Goal: Transaction & Acquisition: Purchase product/service

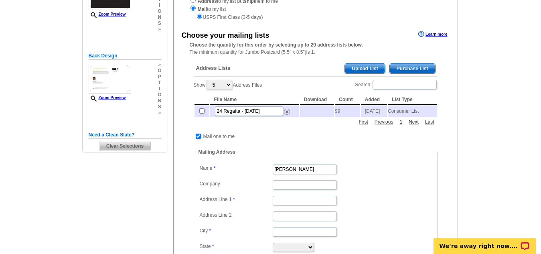
scroll to position [118, 0]
click at [199, 114] on input "checkbox" at bounding box center [201, 111] width 5 height 5
checkbox input "true"
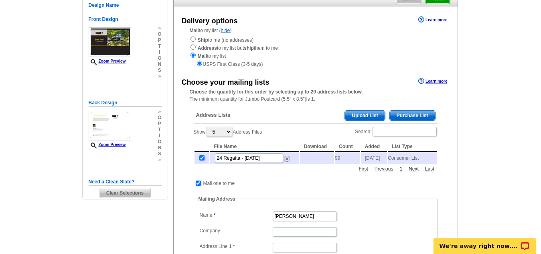
scroll to position [69, 0]
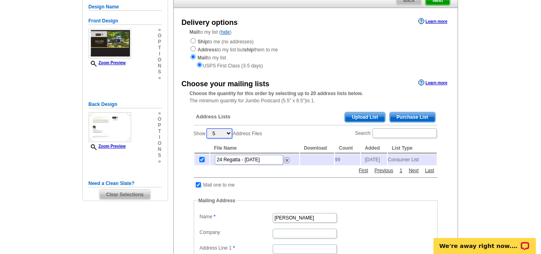
click at [227, 134] on select "5 10 25 50 100" at bounding box center [220, 133] width 26 height 10
select select "25"
click at [207, 128] on select "5 10 25 50 100" at bounding box center [220, 133] width 26 height 10
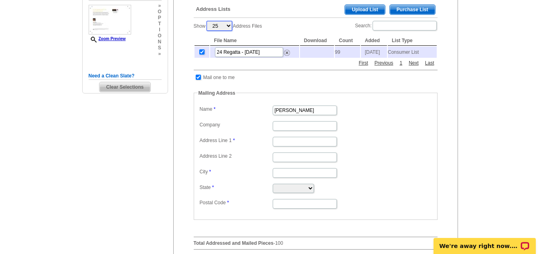
scroll to position [171, 0]
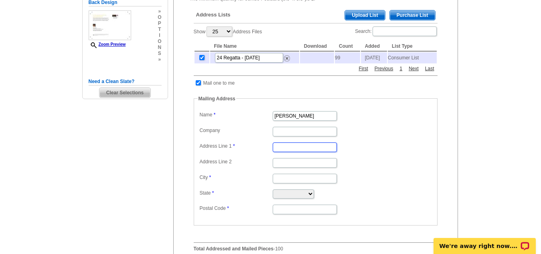
click at [289, 151] on input "Address Line 1" at bounding box center [305, 147] width 64 height 10
click at [303, 147] on input "4043 pawnee drive" at bounding box center [305, 147] width 64 height 10
click at [297, 149] on input "4043 pawnee drive" at bounding box center [305, 147] width 64 height 10
click at [299, 152] on input "4043 pawnee drive" at bounding box center [305, 147] width 64 height 10
click at [296, 152] on input "4043 pawnee drive" at bounding box center [305, 147] width 64 height 10
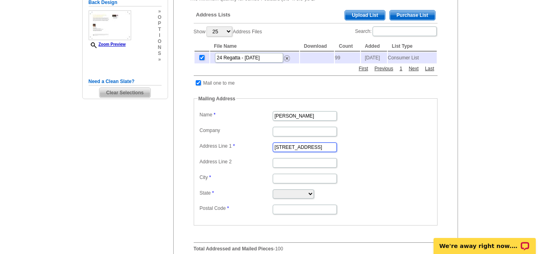
type input "4043 Pawnee drive"
click at [289, 183] on input "City" at bounding box center [305, 179] width 64 height 10
type input "Liverpool"
click at [310, 197] on select "Alabama Alaska Arizona Arkansas California Colorado Connecticut District of Col…" at bounding box center [293, 193] width 41 height 9
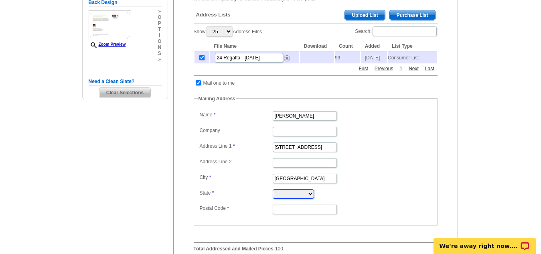
select select "NY"
click at [273, 192] on select "Alabama Alaska Arizona Arkansas California Colorado Connecticut District of Col…" at bounding box center [293, 193] width 41 height 9
click at [292, 212] on input "Postal Code" at bounding box center [305, 210] width 64 height 10
type input "13090"
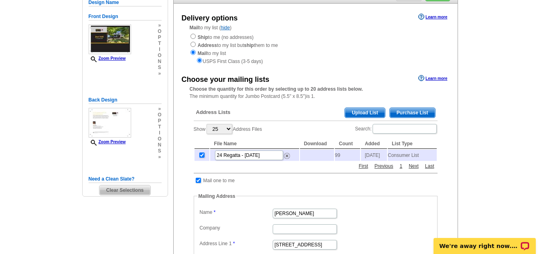
scroll to position [76, 0]
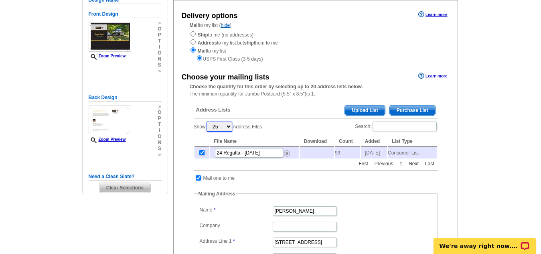
click at [231, 128] on select "5 10 25 50 100" at bounding box center [220, 127] width 26 height 10
select select "50"
click at [207, 122] on select "5 10 25 50 100" at bounding box center [220, 127] width 26 height 10
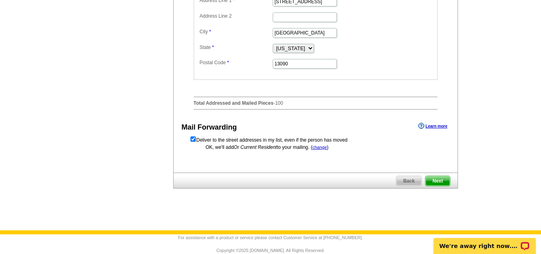
scroll to position [333, 0]
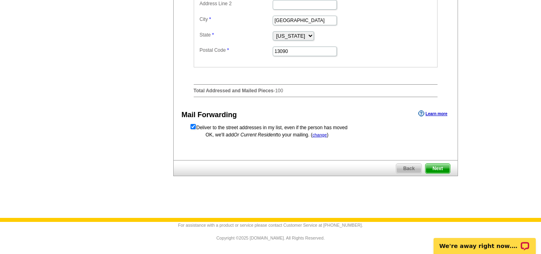
click at [443, 165] on span "Next" at bounding box center [438, 169] width 24 height 10
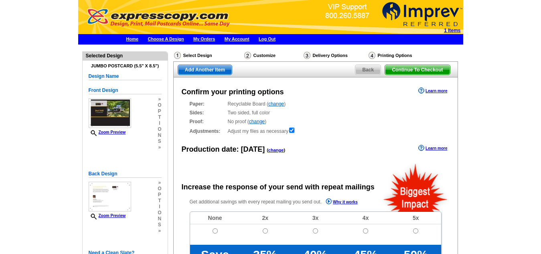
radio input "false"
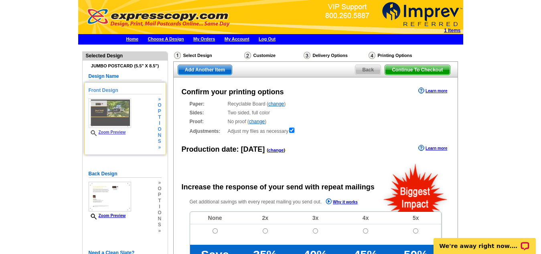
click at [116, 133] on link "Zoom Preview" at bounding box center [107, 132] width 37 height 4
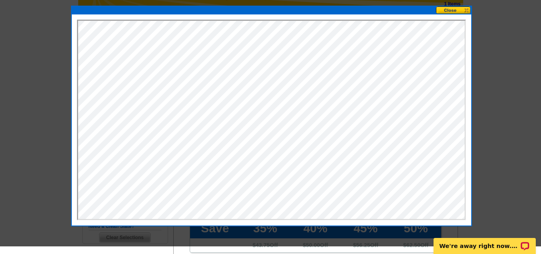
scroll to position [16, 0]
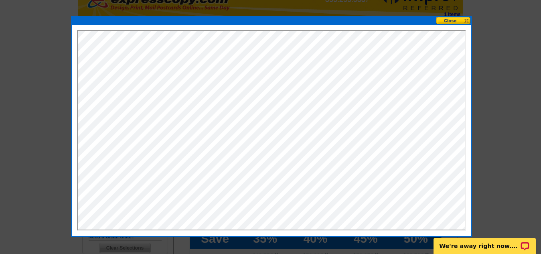
click at [449, 23] on button at bounding box center [453, 21] width 35 height 8
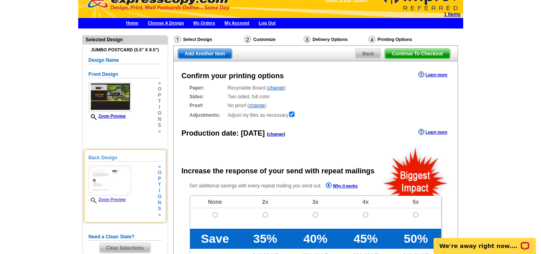
click at [95, 183] on img at bounding box center [110, 181] width 43 height 30
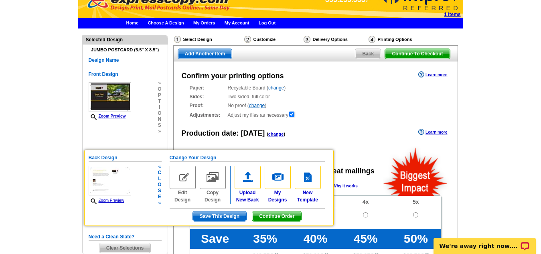
click at [107, 201] on link "Zoom Preview" at bounding box center [107, 200] width 36 height 4
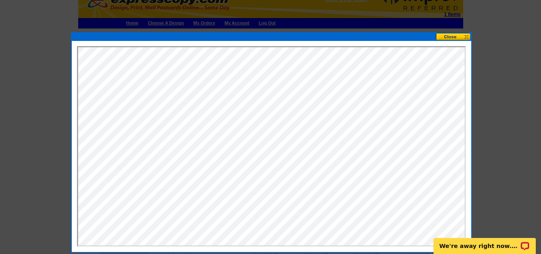
scroll to position [0, 0]
click at [447, 34] on button at bounding box center [453, 37] width 35 height 8
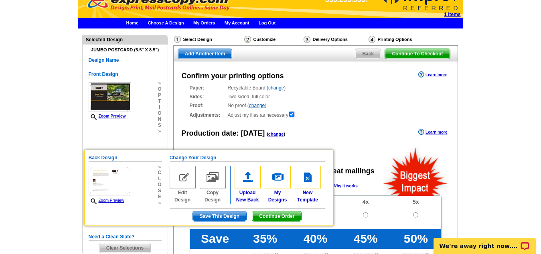
click at [348, 112] on div "Adjustments: Adjust my files as necessary" at bounding box center [316, 115] width 252 height 8
click at [274, 220] on span "Continue Order" at bounding box center [276, 216] width 49 height 10
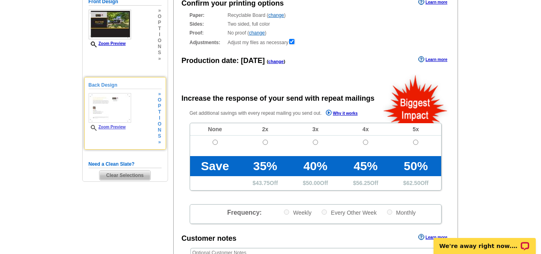
scroll to position [40, 0]
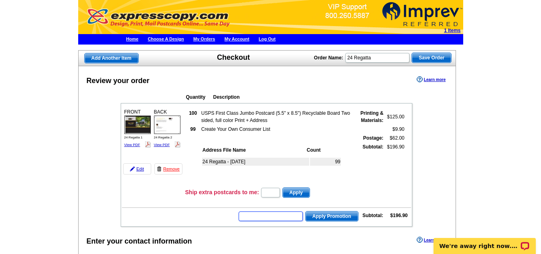
drag, startPoint x: 264, startPoint y: 219, endPoint x: 276, endPoint y: 193, distance: 29.1
click at [276, 193] on tbody "FRONT 24 Regatta 1 View PDF 100 $125.00 99" at bounding box center [266, 164] width 289 height 121
click at [296, 191] on span "Apply" at bounding box center [296, 193] width 27 height 10
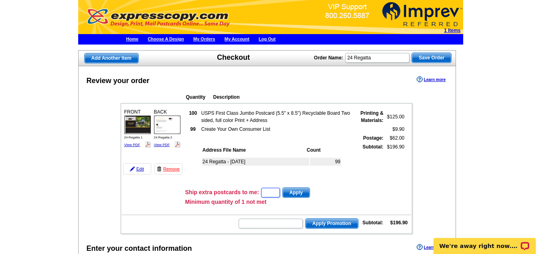
click at [274, 190] on input "text" at bounding box center [270, 193] width 19 height 10
type input "5"
click at [304, 192] on span "Apply" at bounding box center [296, 193] width 27 height 10
click at [267, 224] on input "text" at bounding box center [271, 224] width 64 height 10
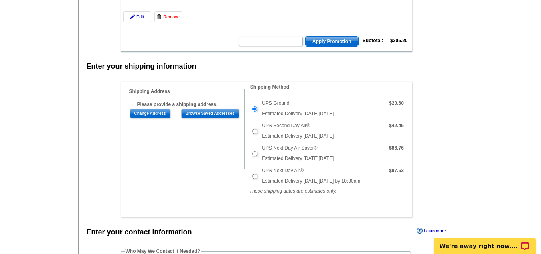
scroll to position [245, 0]
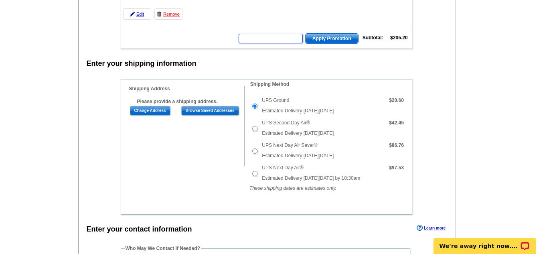
click at [243, 39] on input "text" at bounding box center [271, 39] width 64 height 10
type input "HUNT40"
click at [323, 40] on span "Apply Promotion" at bounding box center [332, 39] width 53 height 10
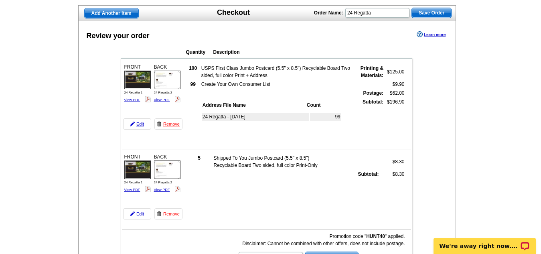
scroll to position [43, 0]
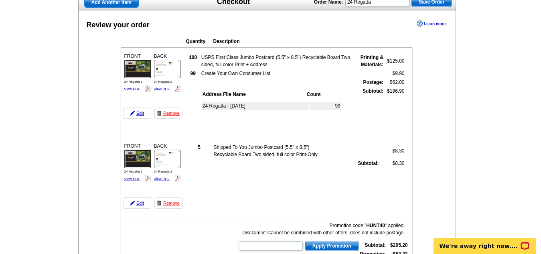
scroll to position [58, 0]
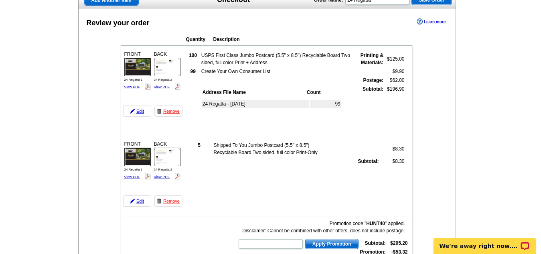
click at [315, 67] on td "Create Your Own Consumer List" at bounding box center [276, 71] width 151 height 8
click at [258, 102] on td "24 Regatta - [DATE]" at bounding box center [255, 104] width 107 height 8
click at [235, 104] on td "24 Regatta - [DATE]" at bounding box center [255, 104] width 107 height 8
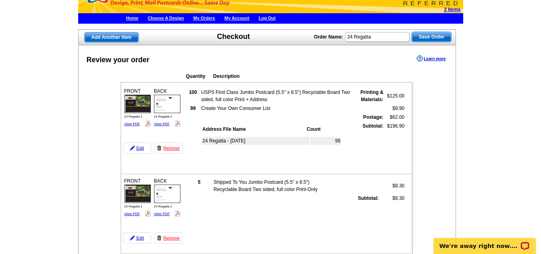
scroll to position [0, 0]
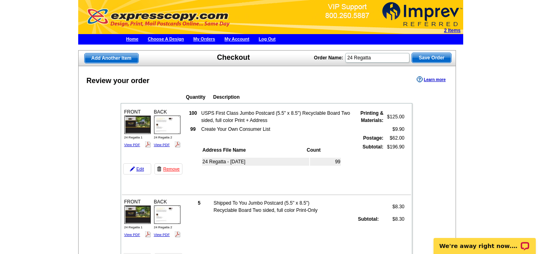
click at [233, 164] on td "24 Regatta - [DATE]" at bounding box center [255, 162] width 107 height 8
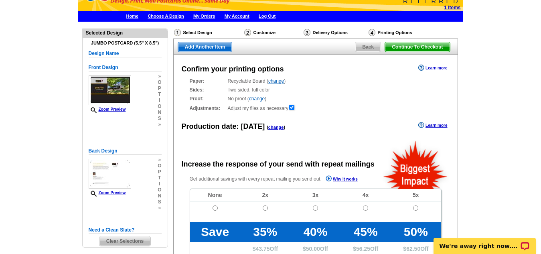
click at [351, 89] on div "Sides: Two sided, full color Two sided, full color" at bounding box center [316, 89] width 252 height 7
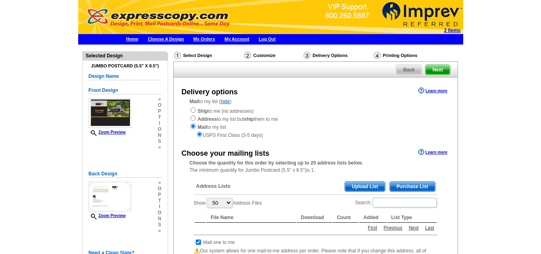
select select "50"
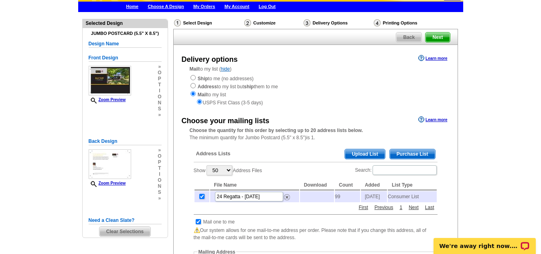
scroll to position [31, 0]
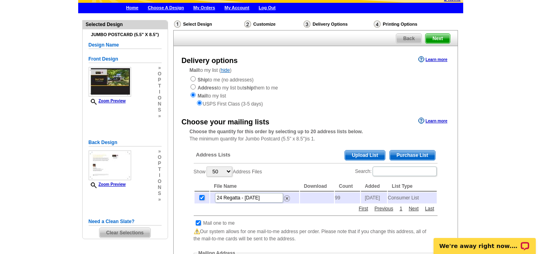
click at [415, 156] on span "Purchase List" at bounding box center [412, 155] width 45 height 10
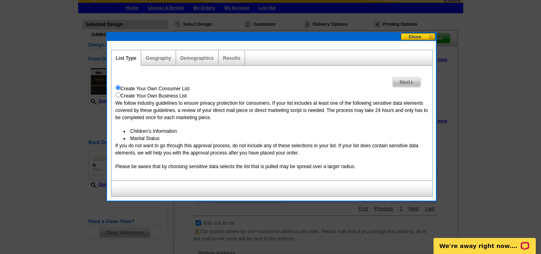
click at [415, 156] on div "We follow industry guidelines to ensure privacy protection for consumers. If yo…" at bounding box center [272, 134] width 313 height 71
click at [160, 60] on link "Geography" at bounding box center [158, 58] width 25 height 6
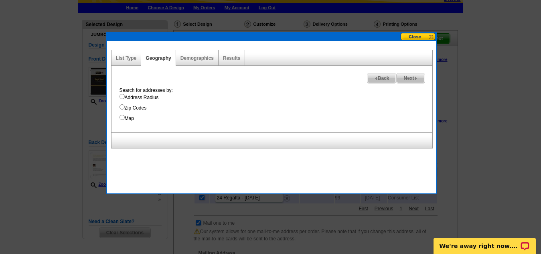
click at [123, 97] on input "Address Radius" at bounding box center [122, 96] width 5 height 5
radio input "true"
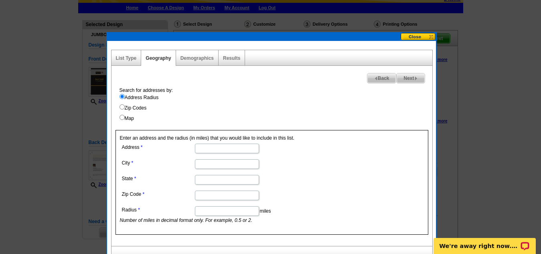
click at [215, 148] on input "Address" at bounding box center [227, 149] width 64 height 10
type input "24 regatta row"
click at [207, 165] on input "City" at bounding box center [227, 164] width 64 height 10
type input "Syaracuse"
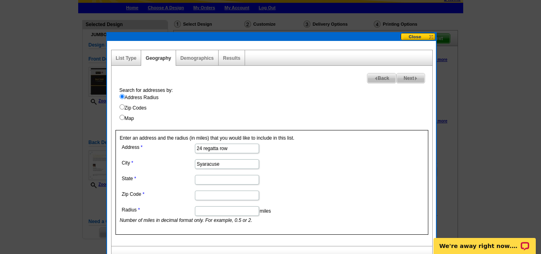
click at [203, 183] on input "State" at bounding box center [227, 180] width 64 height 10
type input "NY"
click at [207, 199] on input "Zip Code" at bounding box center [227, 196] width 64 height 10
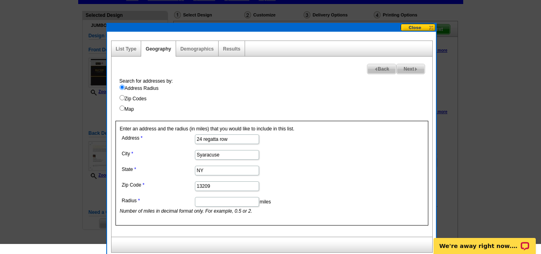
scroll to position [42, 0]
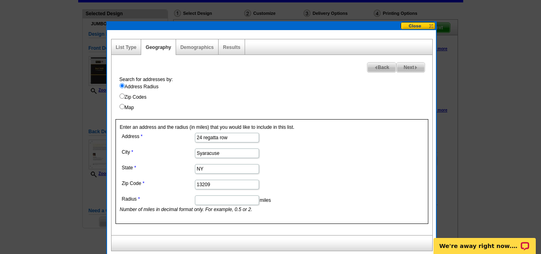
type input "13209"
click at [211, 199] on input "Radius" at bounding box center [227, 200] width 64 height 10
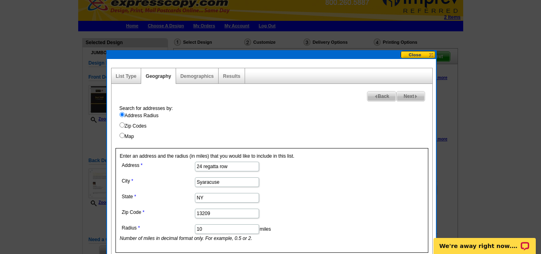
scroll to position [24, 0]
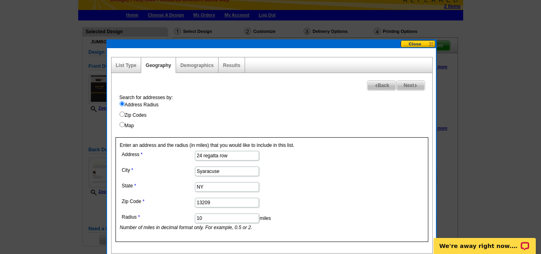
type input "10"
click at [406, 84] on span "Next" at bounding box center [411, 86] width 28 height 10
select select
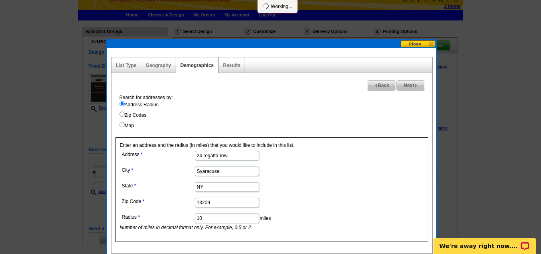
select select
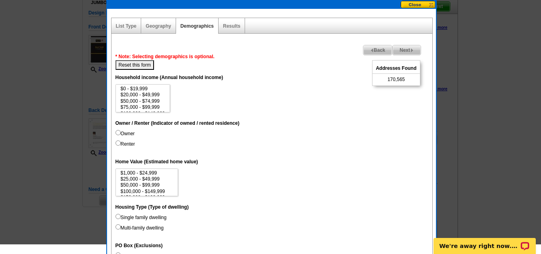
scroll to position [67, 0]
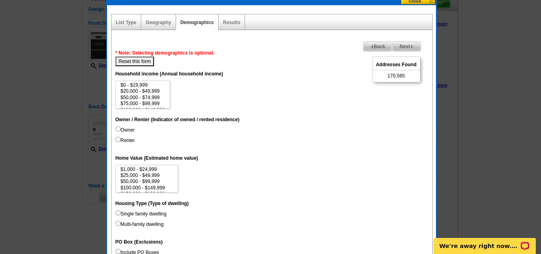
click at [118, 131] on input "Owner" at bounding box center [118, 128] width 5 height 5
radio input "true"
click at [120, 141] on input "Renter" at bounding box center [118, 139] width 5 height 5
radio input "true"
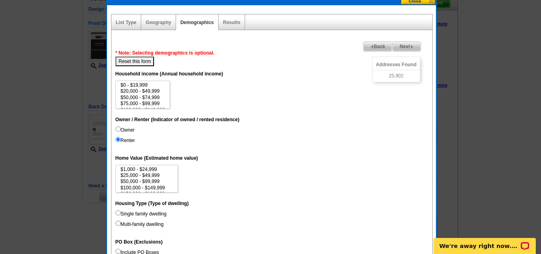
click at [118, 130] on input "Owner" at bounding box center [118, 128] width 5 height 5
radio input "true"
click at [339, 132] on dd "Owner Renter" at bounding box center [272, 136] width 313 height 21
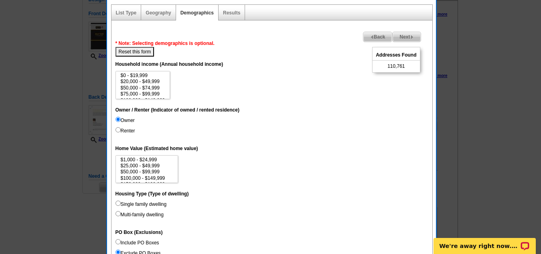
scroll to position [86, 0]
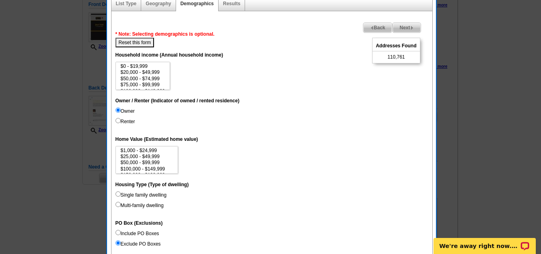
click at [118, 110] on input "Owner" at bounding box center [118, 109] width 5 height 5
click at [118, 107] on input "Owner" at bounding box center [118, 109] width 5 height 5
click at [143, 40] on button "Reset this form" at bounding box center [135, 43] width 39 height 10
select select
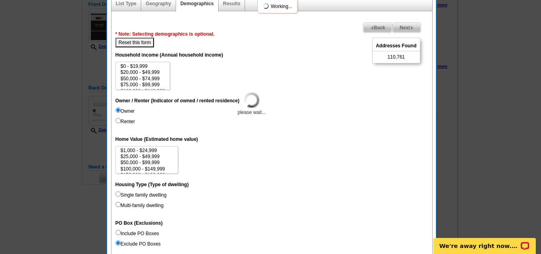
select select
click at [404, 26] on span "Next" at bounding box center [407, 28] width 28 height 10
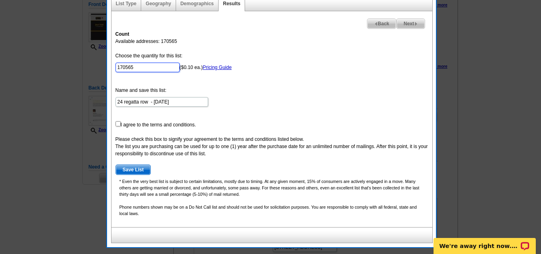
drag, startPoint x: 136, startPoint y: 68, endPoint x: 115, endPoint y: 67, distance: 21.3
click at [116, 67] on input "170565" at bounding box center [148, 68] width 64 height 10
type input "200"
click at [118, 124] on input "checkbox" at bounding box center [118, 123] width 5 height 5
checkbox input "true"
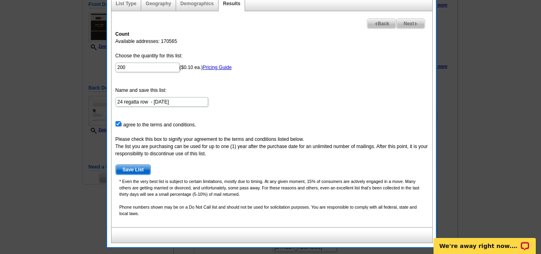
click at [129, 171] on span "Save List" at bounding box center [133, 170] width 35 height 10
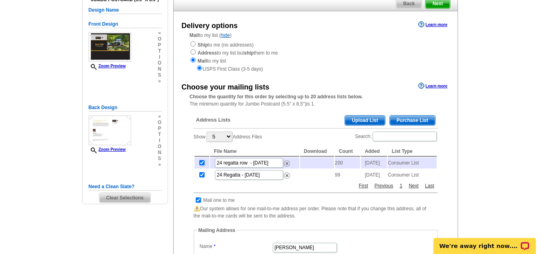
scroll to position [65, 0]
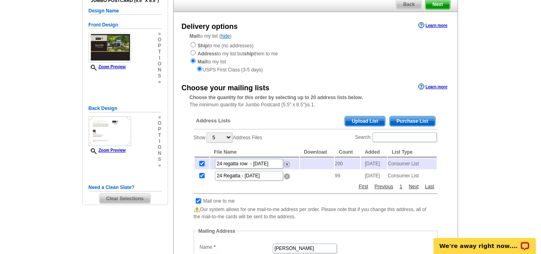
click at [288, 179] on img at bounding box center [287, 176] width 6 height 6
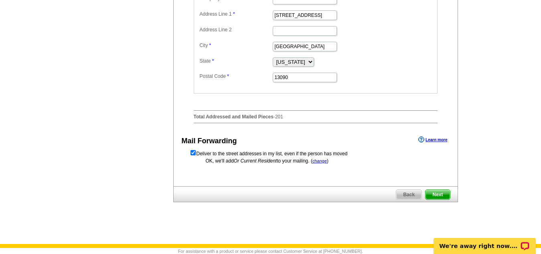
scroll to position [319, 0]
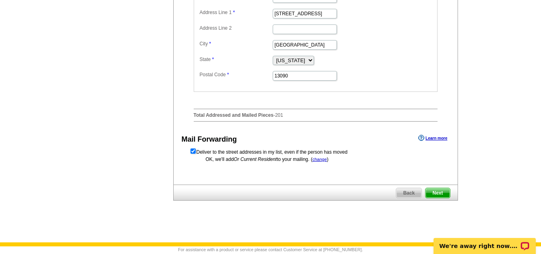
click at [439, 192] on span "Next" at bounding box center [438, 193] width 24 height 10
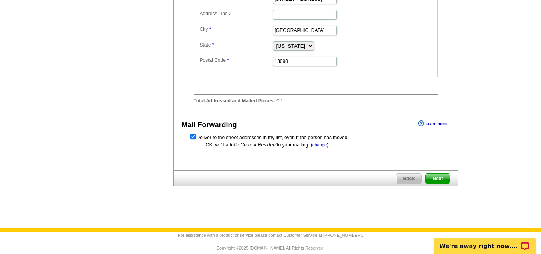
scroll to position [316, 0]
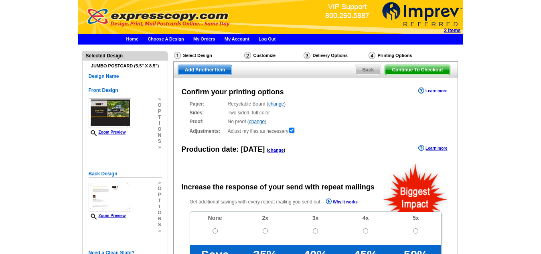
radio input "false"
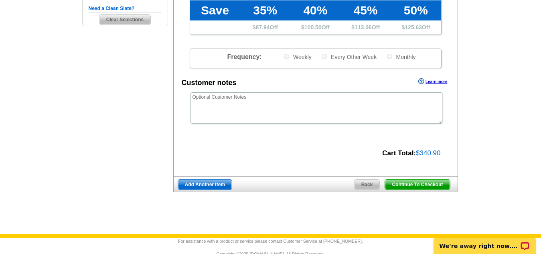
scroll to position [261, 0]
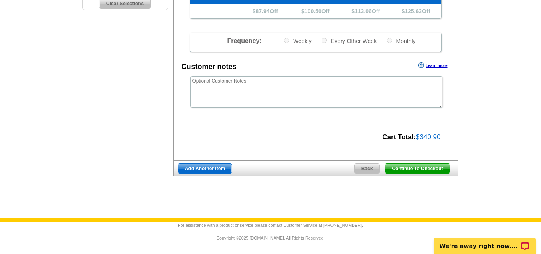
click at [417, 166] on span "Continue To Checkout" at bounding box center [417, 169] width 65 height 10
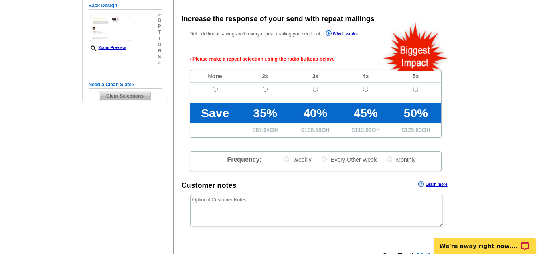
scroll to position [168, 0]
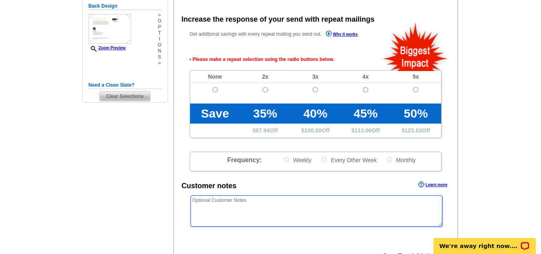
click at [391, 203] on textarea at bounding box center [317, 210] width 252 height 31
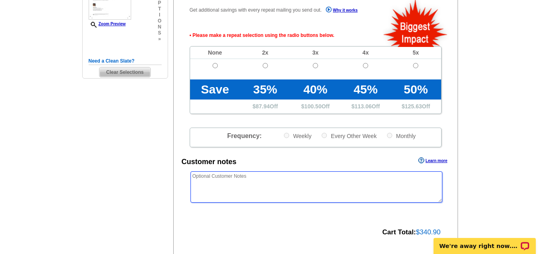
scroll to position [192, 0]
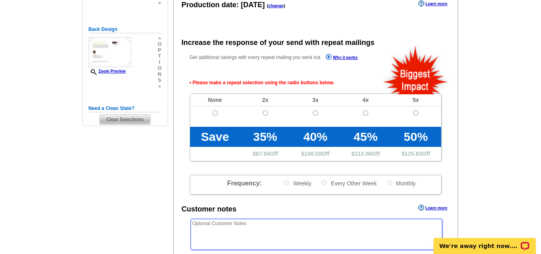
click at [133, 170] on div "Need Help? call 800-260-5887, chat with support, or have our designers make som…" at bounding box center [270, 127] width 385 height 452
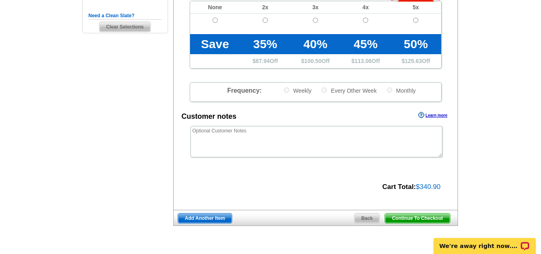
scroll to position [240, 0]
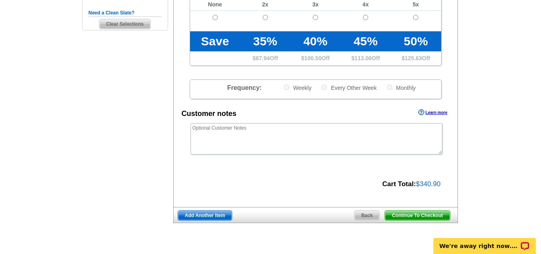
click at [399, 211] on link "Continue To Checkout" at bounding box center [417, 215] width 65 height 10
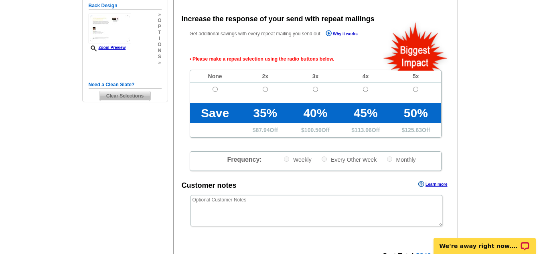
scroll to position [168, 0]
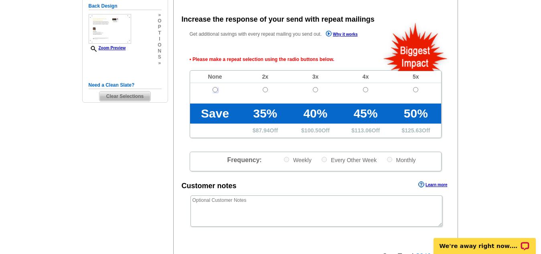
click at [215, 89] on input "radio" at bounding box center [215, 89] width 5 height 5
radio input "true"
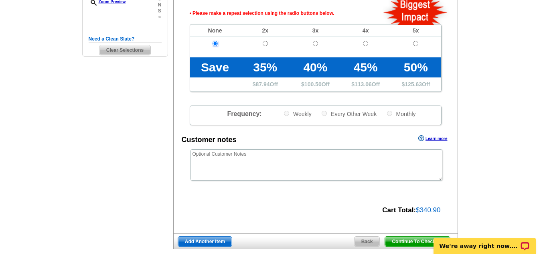
scroll to position [217, 0]
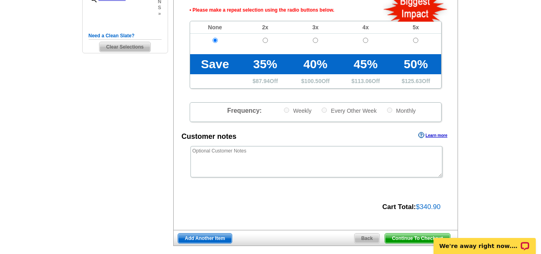
click at [402, 235] on span "Continue To Checkout" at bounding box center [417, 238] width 65 height 10
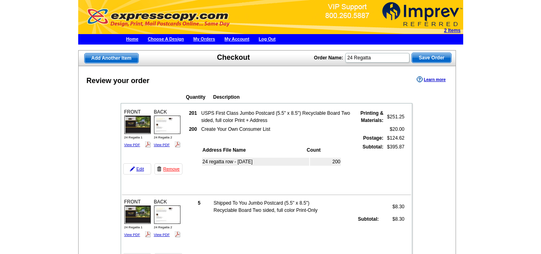
click at [411, 212] on table "FRONT 24 Regatta 1 View PDF 201" at bounding box center [267, 211] width 292 height 216
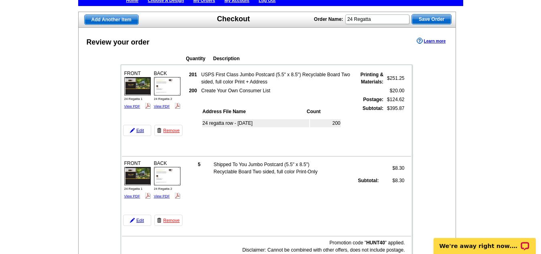
scroll to position [40, 0]
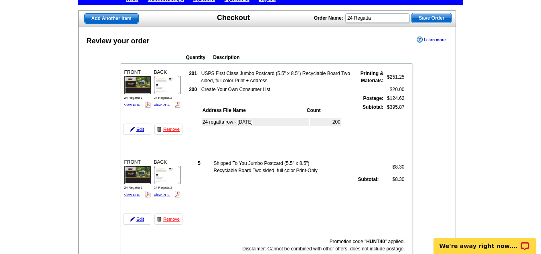
click at [290, 126] on table "24 regatta row - Sep 16 200" at bounding box center [271, 122] width 140 height 10
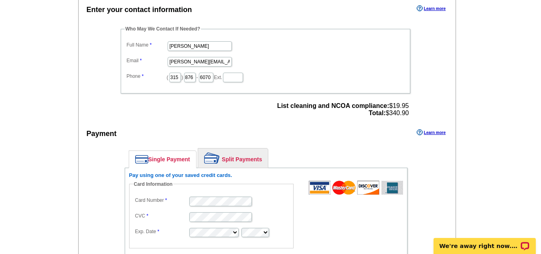
scroll to position [491, 0]
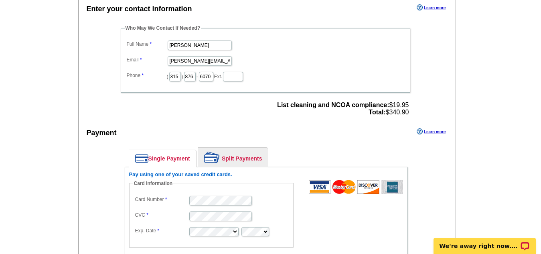
click at [319, 119] on div "Enter your contact information Learn more Who May We Contact If Needed? Full Na…" at bounding box center [267, 231] width 377 height 458
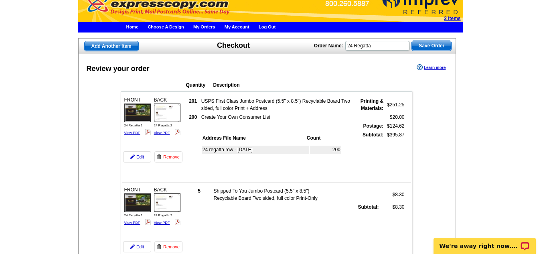
scroll to position [0, 0]
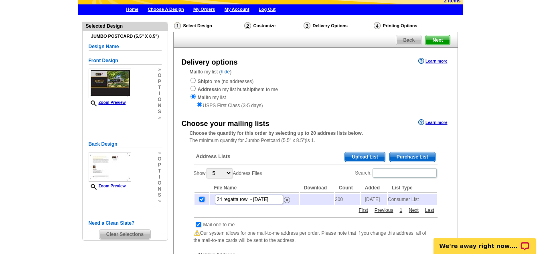
scroll to position [42, 0]
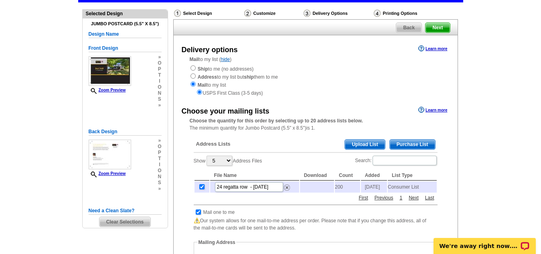
click at [343, 190] on td "200" at bounding box center [347, 186] width 25 height 11
click at [402, 142] on span "Purchase List" at bounding box center [412, 145] width 45 height 10
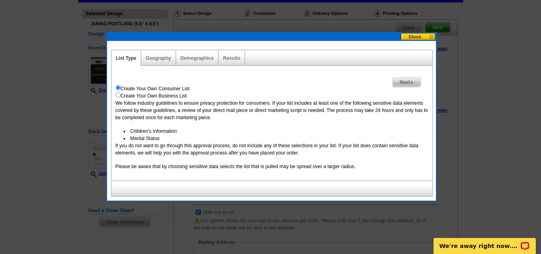
click at [169, 62] on div "Geography" at bounding box center [158, 58] width 34 height 16
click at [154, 56] on link "Geography" at bounding box center [158, 58] width 25 height 6
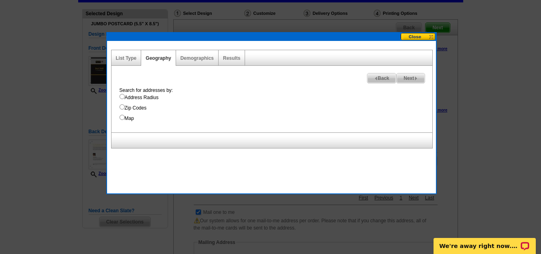
click at [122, 97] on input "Address Radius" at bounding box center [122, 96] width 5 height 5
radio input "true"
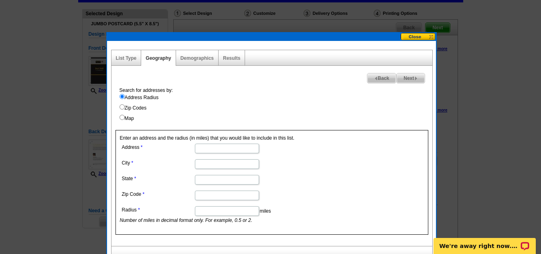
click at [209, 147] on input "Address" at bounding box center [227, 149] width 64 height 10
type input "24 regatta row"
click at [207, 166] on input "City" at bounding box center [227, 164] width 64 height 10
type input "Syaracuse"
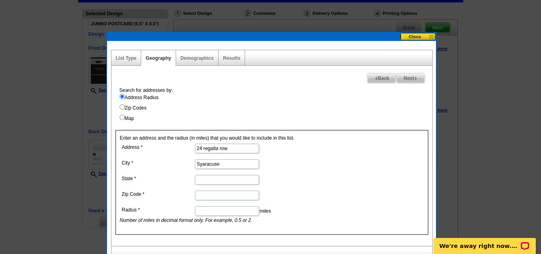
click at [207, 182] on input "State" at bounding box center [227, 180] width 64 height 10
type input "NY"
click at [205, 195] on input "Zip Code" at bounding box center [227, 196] width 64 height 10
type input "13209"
click at [239, 211] on input "Radius" at bounding box center [227, 211] width 64 height 10
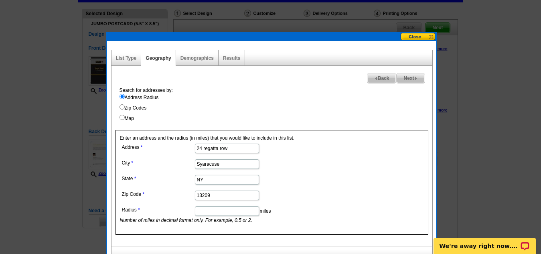
type input "10"
click at [410, 79] on span "Next" at bounding box center [411, 78] width 28 height 10
select select
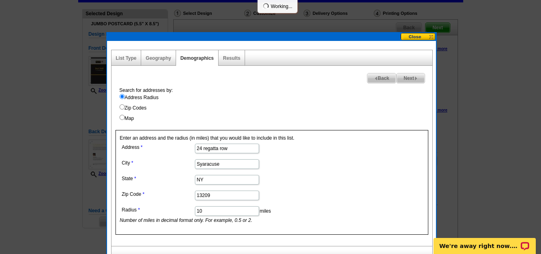
select select
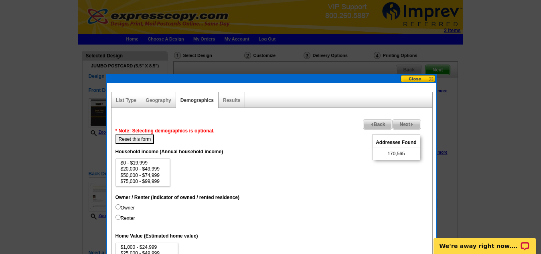
click at [409, 124] on span "Next" at bounding box center [407, 125] width 28 height 10
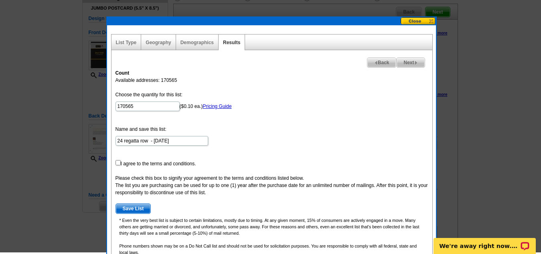
scroll to position [58, 0]
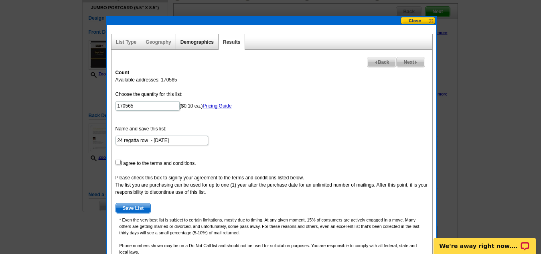
click at [200, 41] on link "Demographics" at bounding box center [196, 42] width 33 height 6
select select
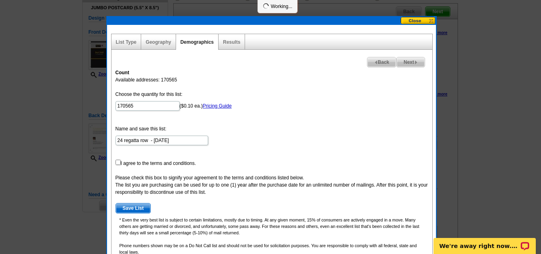
select select
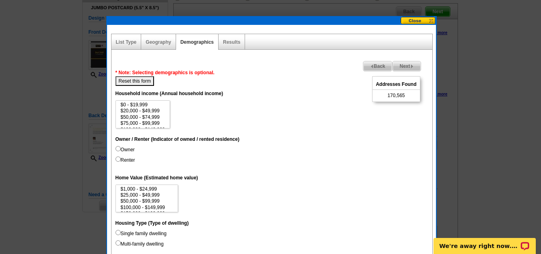
click at [118, 148] on input "Owner" at bounding box center [118, 148] width 5 height 5
radio input "true"
click at [130, 109] on option "$75,000 - $99,999" at bounding box center [143, 110] width 46 height 6
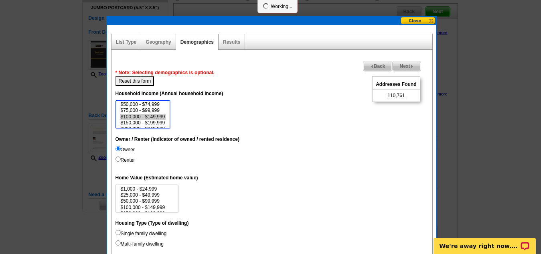
click at [134, 115] on option "$100,000 - $149,999" at bounding box center [143, 117] width 46 height 6
select select "75000-99999"
click at [140, 110] on option "$75,000 - $99,999" at bounding box center [143, 110] width 46 height 6
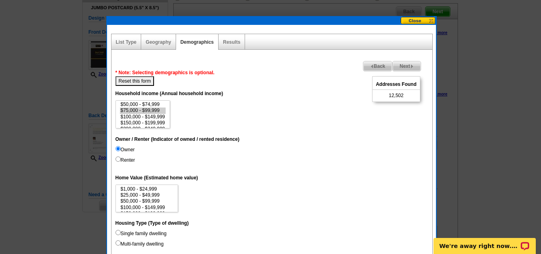
click at [146, 81] on button "Reset this form" at bounding box center [135, 81] width 39 height 10
select select
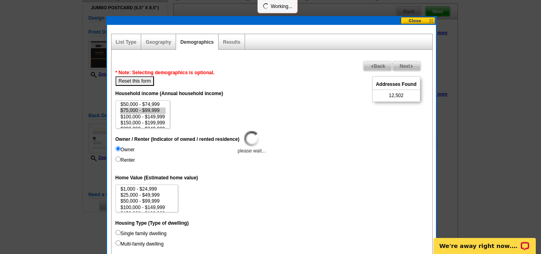
select select
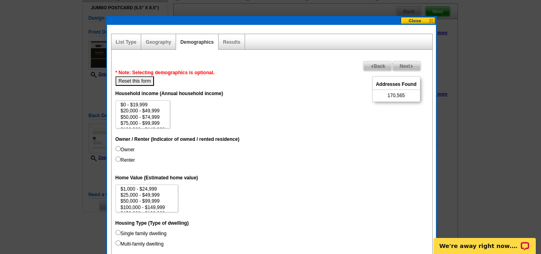
click at [117, 148] on input "Owner" at bounding box center [118, 148] width 5 height 5
radio input "true"
click at [117, 148] on input "Owner" at bounding box center [118, 148] width 5 height 5
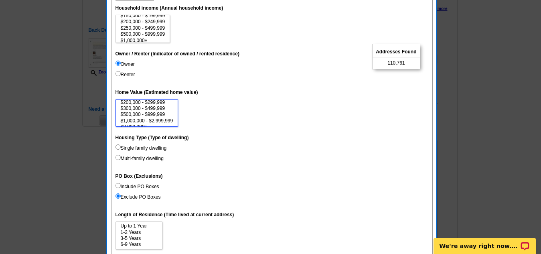
scroll to position [37, 0]
click at [119, 147] on input "Single family dwelling" at bounding box center [118, 146] width 5 height 5
radio input "true"
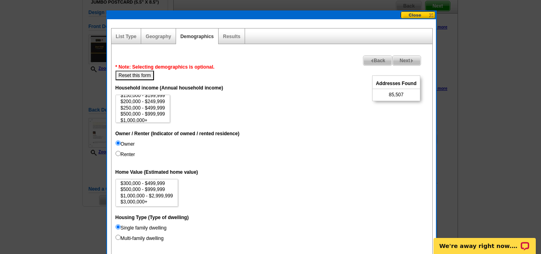
scroll to position [0, 0]
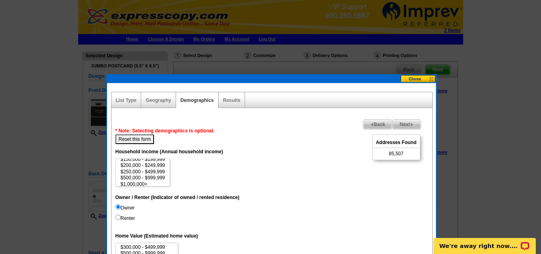
click at [410, 125] on img at bounding box center [412, 125] width 4 height 4
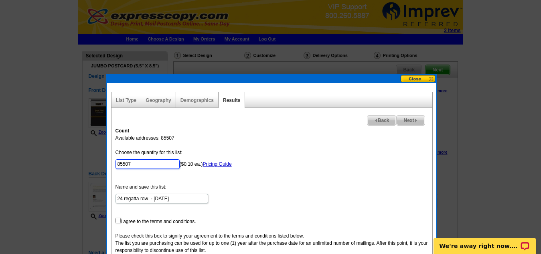
drag, startPoint x: 133, startPoint y: 168, endPoint x: 109, endPoint y: 162, distance: 25.1
click at [109, 162] on div "List Type Geography Map Demographics Results Next Back Count Available addresse…" at bounding box center [271, 213] width 329 height 261
type input "100"
click at [164, 101] on link "Geography" at bounding box center [158, 100] width 25 height 6
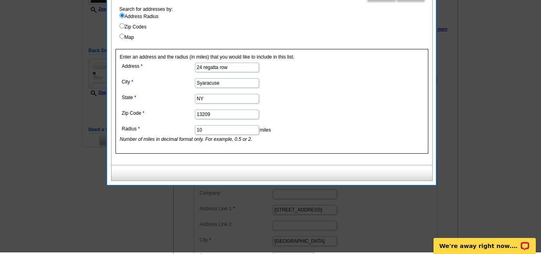
scroll to position [122, 0]
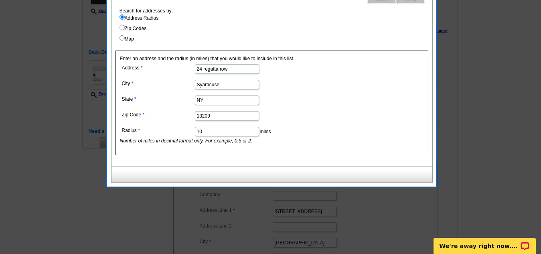
drag, startPoint x: 205, startPoint y: 131, endPoint x: 195, endPoint y: 130, distance: 10.1
click at [195, 130] on input "10" at bounding box center [227, 132] width 64 height 10
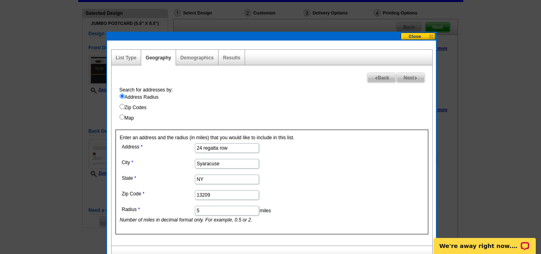
scroll to position [37, 0]
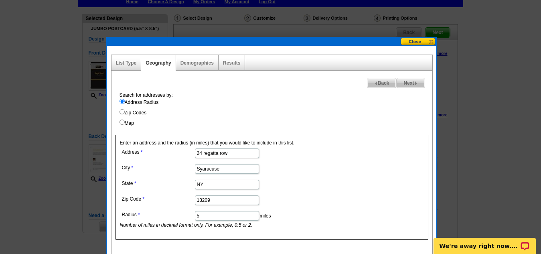
type input "5"
click at [413, 83] on span "Next" at bounding box center [411, 83] width 28 height 10
select select
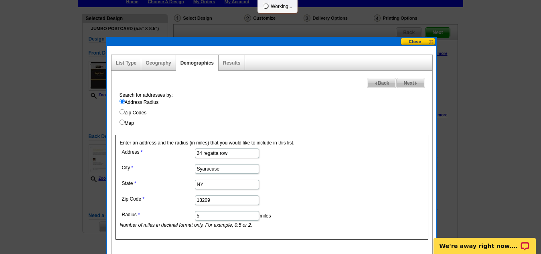
select select
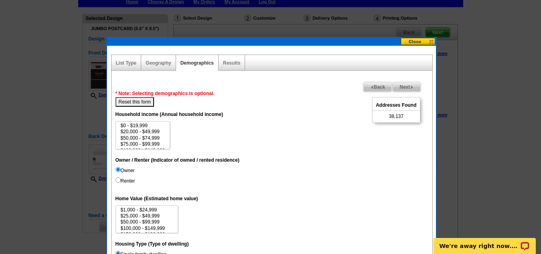
click at [413, 83] on span "Next" at bounding box center [407, 87] width 28 height 10
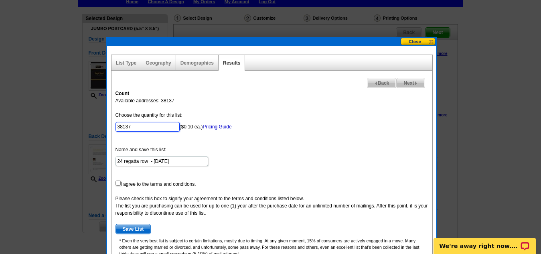
drag, startPoint x: 140, startPoint y: 123, endPoint x: 93, endPoint y: 126, distance: 47.4
type input "100"
click at [118, 183] on input "checkbox" at bounding box center [118, 182] width 5 height 5
checkbox input "true"
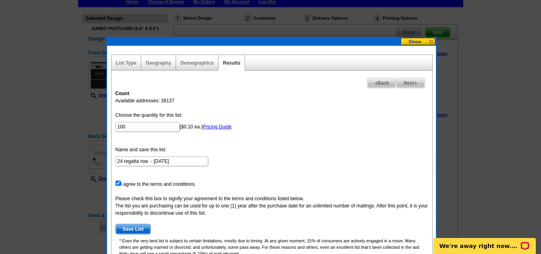
click at [136, 227] on span "Save List" at bounding box center [133, 229] width 35 height 10
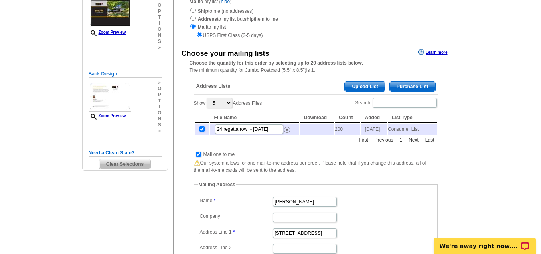
scroll to position [100, 0]
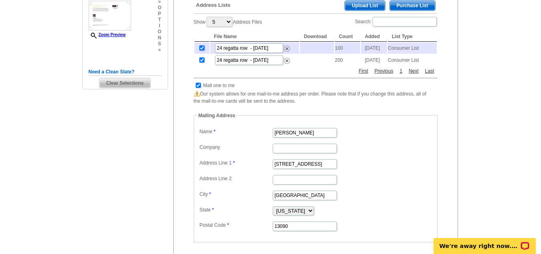
scroll to position [178, 0]
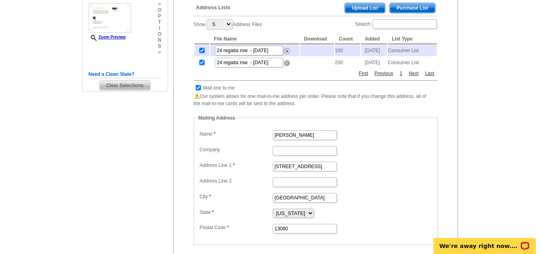
click at [287, 65] on img at bounding box center [287, 63] width 6 height 6
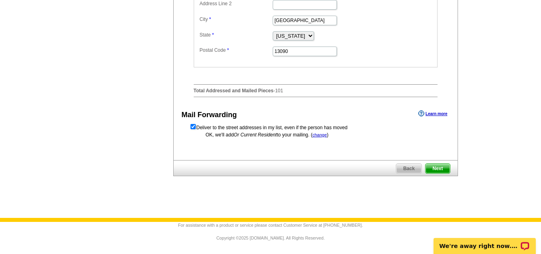
scroll to position [339, 0]
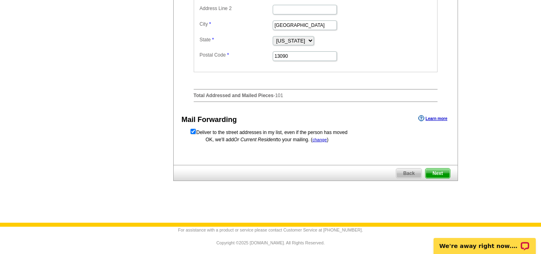
click at [439, 176] on span "Next" at bounding box center [438, 173] width 24 height 10
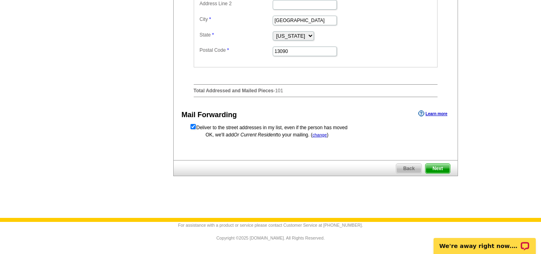
scroll to position [0, 0]
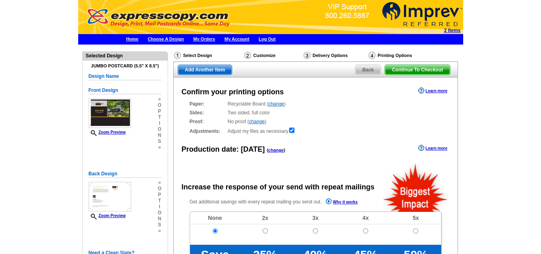
radio input "false"
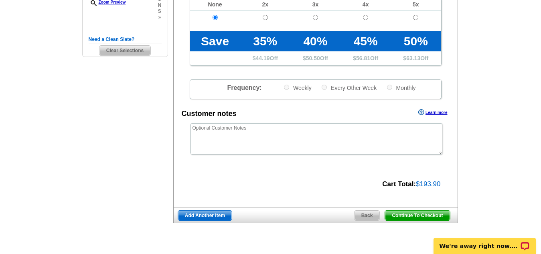
scroll to position [215, 0]
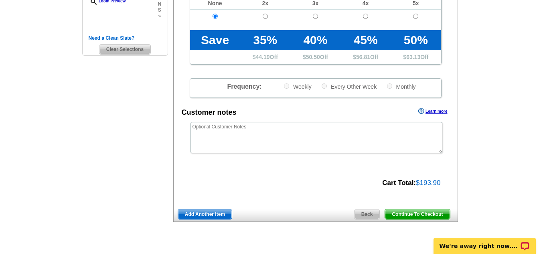
click at [407, 215] on span "Continue To Checkout" at bounding box center [417, 214] width 65 height 10
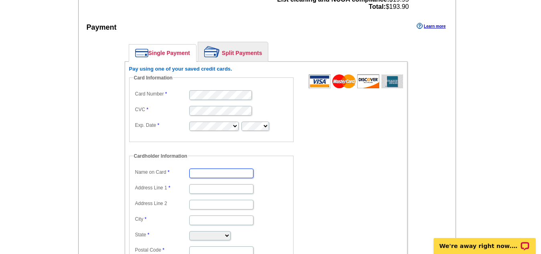
click at [212, 171] on input "Name on Card" at bounding box center [221, 173] width 64 height 10
type input "[PERSON_NAME]"
click at [203, 190] on input "Address Line 1" at bounding box center [221, 189] width 64 height 10
type input "[STREET_ADDRESS]"
click at [200, 222] on input "City" at bounding box center [221, 220] width 64 height 10
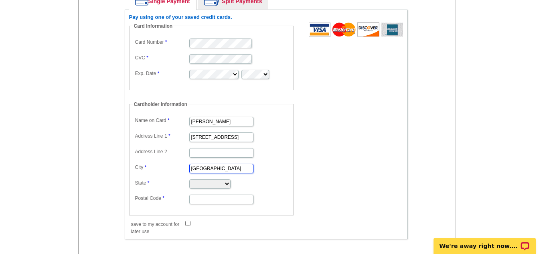
scroll to position [648, 0]
type input "Liverpool"
click at [231, 181] on select "Alabama Alaska Arizona Arkansas California Colorado Connecticut District of Col…" at bounding box center [209, 183] width 41 height 9
select select "NY"
click at [189, 179] on select "Alabama Alaska Arizona Arkansas California Colorado Connecticut District of Col…" at bounding box center [209, 183] width 41 height 9
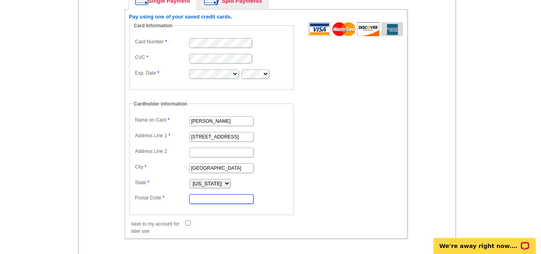
click at [200, 197] on input "Postal Code" at bounding box center [221, 199] width 64 height 10
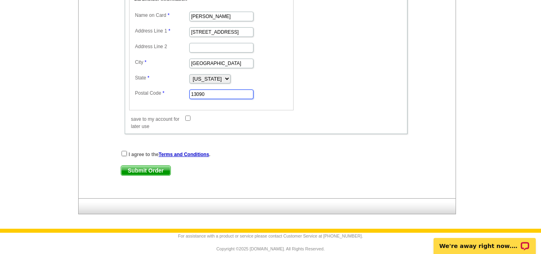
scroll to position [764, 0]
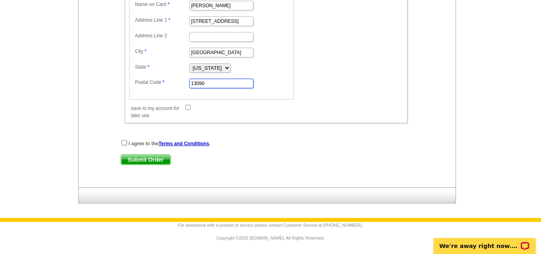
type input "13090"
click at [125, 141] on input "checkbox" at bounding box center [124, 142] width 5 height 5
click at [137, 160] on span "Submit Order" at bounding box center [145, 160] width 49 height 10
click at [197, 142] on link "Terms and Conditions" at bounding box center [184, 144] width 51 height 6
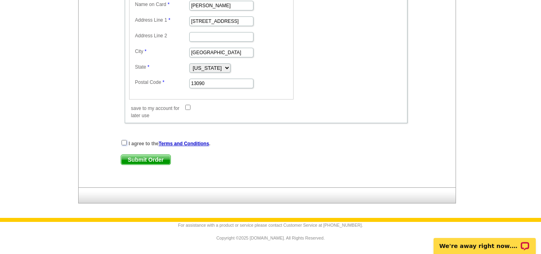
click at [123, 144] on input "checkbox" at bounding box center [124, 142] width 5 height 5
checkbox input "true"
click at [142, 162] on span "Submit Order" at bounding box center [145, 160] width 49 height 10
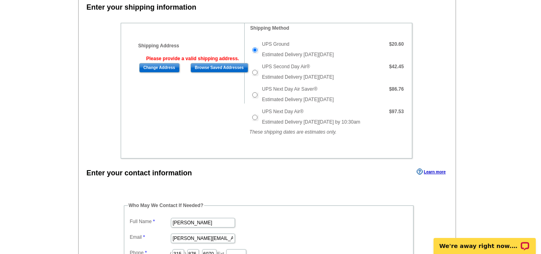
scroll to position [320, 0]
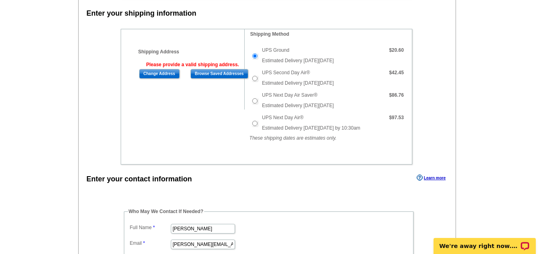
click at [199, 75] on input "Browse Saved Addresses" at bounding box center [220, 74] width 58 height 10
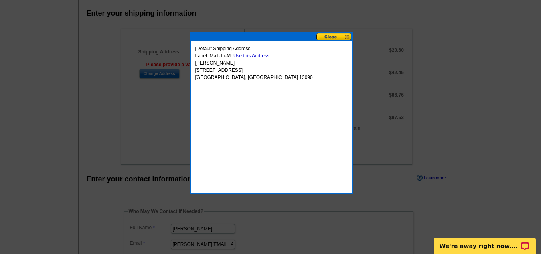
click at [254, 57] on link "Use this Address" at bounding box center [251, 56] width 36 height 6
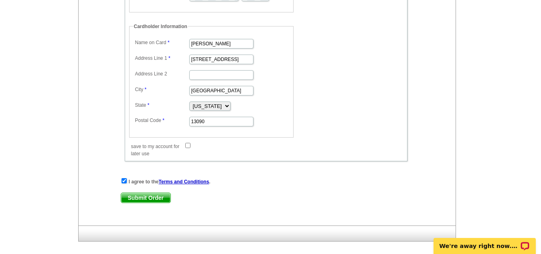
scroll to position [845, 0]
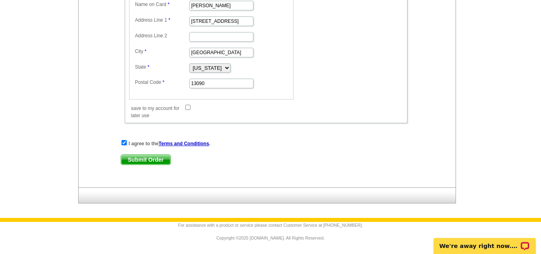
click at [140, 160] on span "Submit Order" at bounding box center [145, 160] width 49 height 10
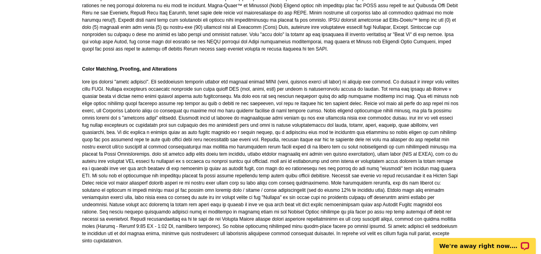
scroll to position [854, 0]
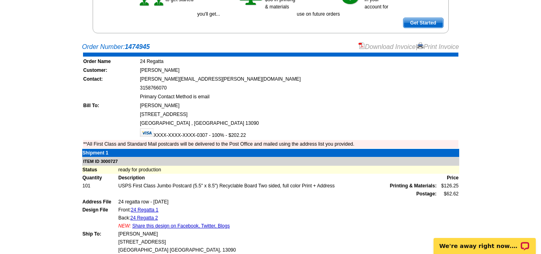
scroll to position [134, 0]
